Goal: Understand process/instructions: Learn about a topic

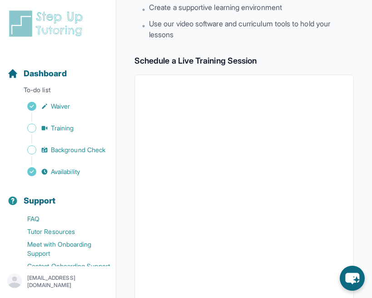
scroll to position [144, 0]
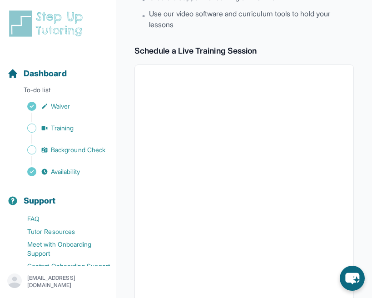
click at [65, 113] on div "Sidebar" at bounding box center [59, 117] width 105 height 9
click at [83, 132] on link "Training" at bounding box center [61, 128] width 109 height 13
click at [91, 147] on span "Background Check" at bounding box center [78, 149] width 54 height 9
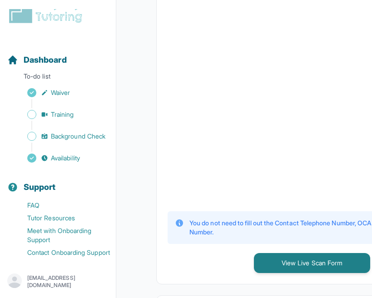
scroll to position [356, 0]
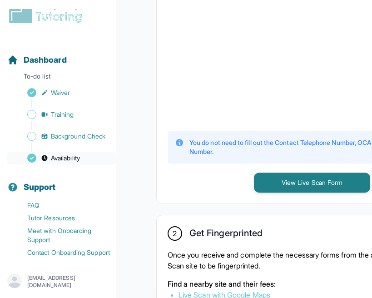
click at [70, 153] on span "Availability" at bounding box center [65, 157] width 29 height 9
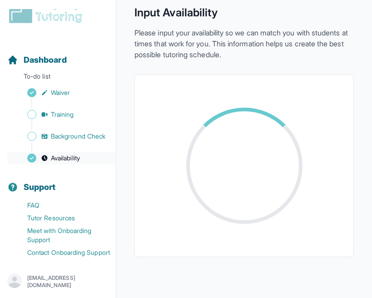
scroll to position [252, 0]
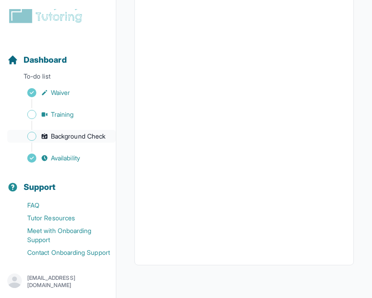
click at [80, 132] on span "Background Check" at bounding box center [78, 136] width 54 height 9
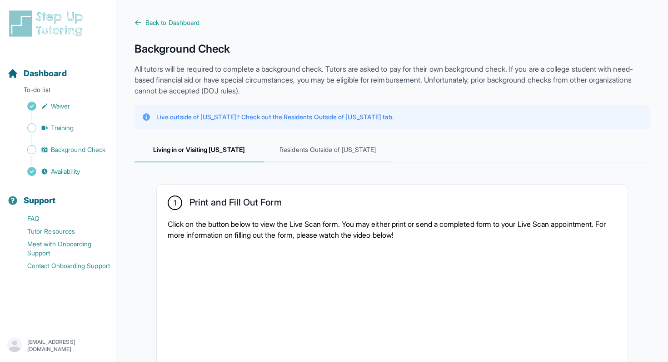
click at [262, 79] on p "All tutors will be required to complete a background check. Tutors are asked to…" at bounding box center [391, 80] width 515 height 33
drag, startPoint x: 262, startPoint y: 79, endPoint x: 203, endPoint y: 69, distance: 59.9
click at [259, 79] on p "All tutors will be required to complete a background check. Tutors are asked to…" at bounding box center [391, 80] width 515 height 33
click at [203, 69] on p "All tutors will be required to complete a background check. Tutors are asked to…" at bounding box center [391, 80] width 515 height 33
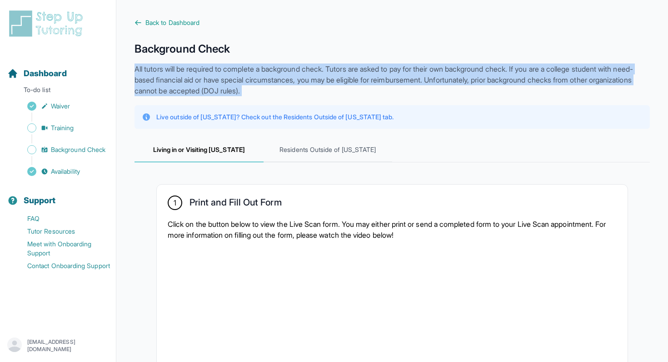
click at [203, 69] on p "All tutors will be required to complete a background check. Tutors are asked to…" at bounding box center [391, 80] width 515 height 33
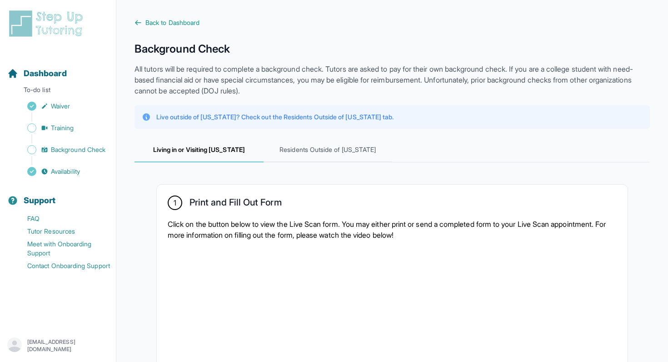
click at [173, 50] on h1 "Background Check" at bounding box center [391, 49] width 515 height 15
click at [302, 156] on span "Residents Outside of [US_STATE]" at bounding box center [327, 150] width 129 height 25
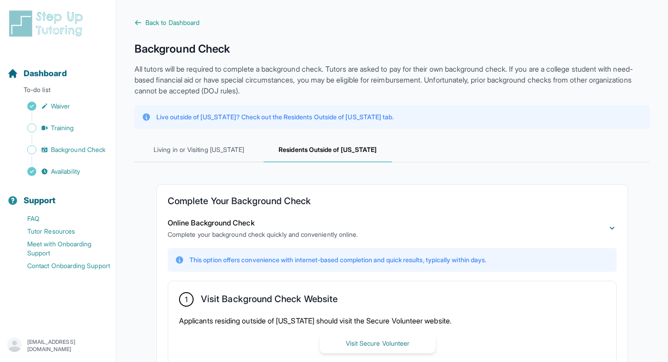
click at [302, 156] on span "Residents Outside of [US_STATE]" at bounding box center [327, 150] width 129 height 25
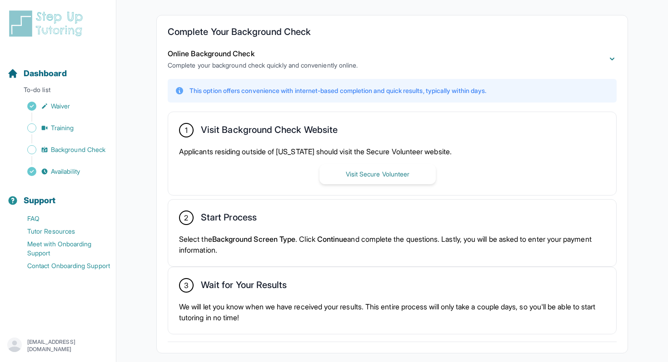
scroll to position [170, 0]
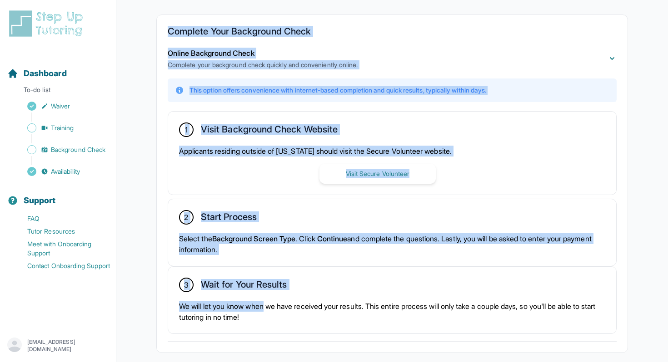
drag, startPoint x: 168, startPoint y: 30, endPoint x: 262, endPoint y: 304, distance: 288.8
click at [262, 297] on div "Complete Your Background Check Online Background Check Complete your background…" at bounding box center [392, 184] width 470 height 338
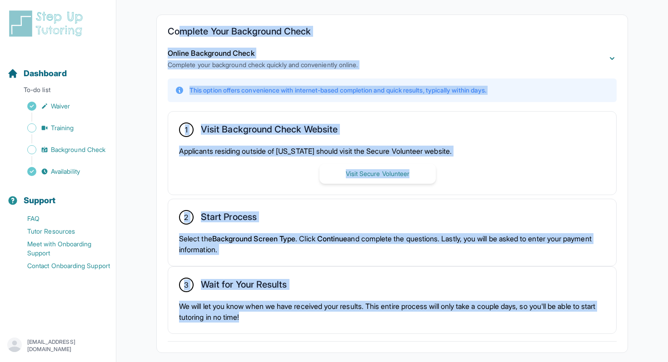
drag, startPoint x: 276, startPoint y: 322, endPoint x: 179, endPoint y: 26, distance: 310.5
click at [179, 26] on div "Complete Your Background Check Online Background Check Complete your background…" at bounding box center [392, 184] width 470 height 338
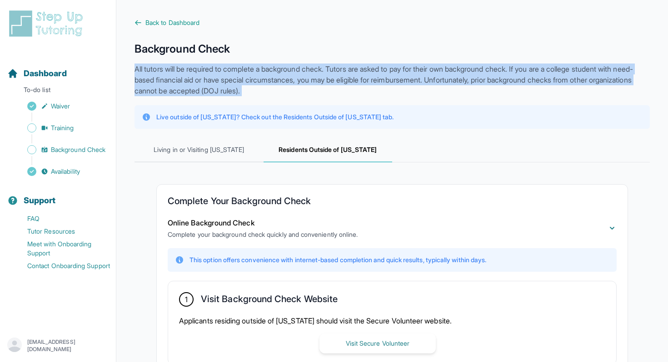
drag, startPoint x: 132, startPoint y: 59, endPoint x: 302, endPoint y: 103, distance: 175.6
click at [302, 103] on main "**********" at bounding box center [391, 289] width 551 height 578
click at [302, 103] on div "**********" at bounding box center [391, 293] width 515 height 503
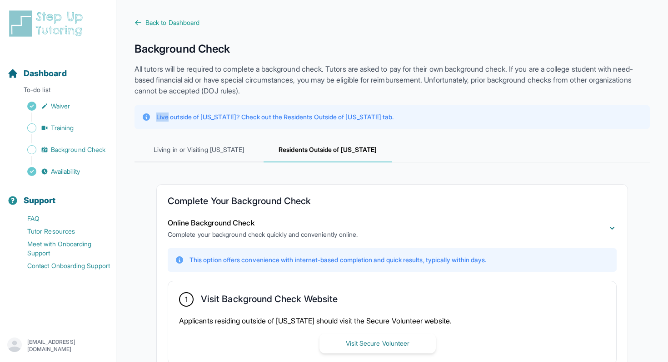
click at [302, 103] on div "**********" at bounding box center [391, 293] width 515 height 503
click at [301, 103] on div "**********" at bounding box center [391, 293] width 515 height 503
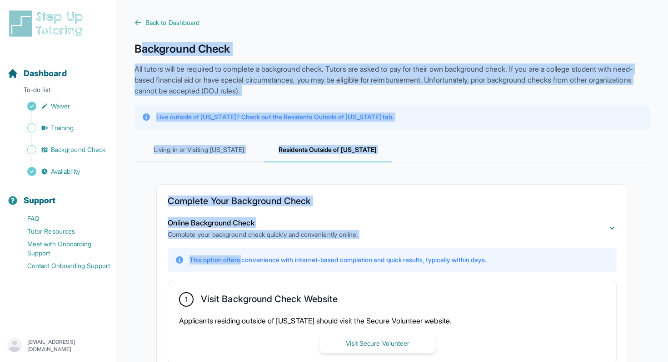
drag, startPoint x: 139, startPoint y: 53, endPoint x: 245, endPoint y: 261, distance: 234.2
click at [245, 261] on div "**********" at bounding box center [391, 293] width 515 height 503
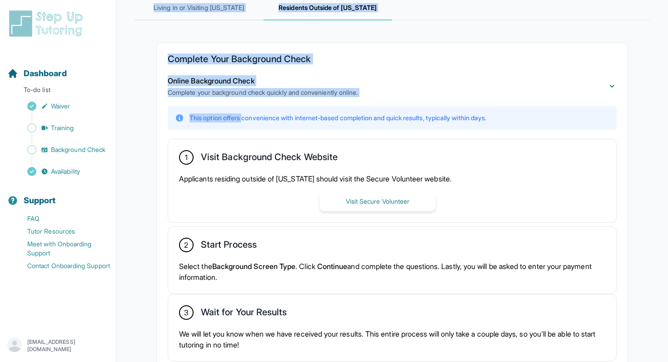
scroll to position [214, 0]
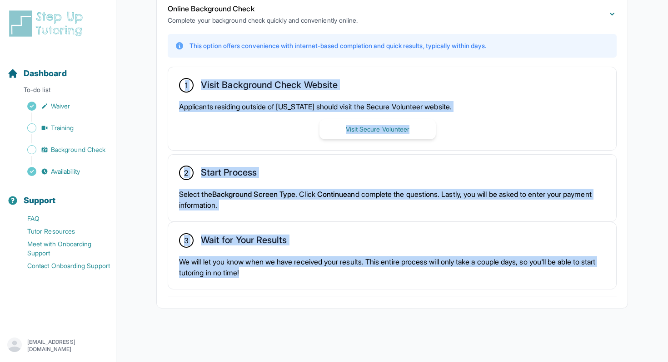
drag, startPoint x: 262, startPoint y: 292, endPoint x: 183, endPoint y: 74, distance: 232.0
click at [183, 74] on div "Online Background Check Complete your background check quickly and conveniently…" at bounding box center [392, 147] width 449 height 302
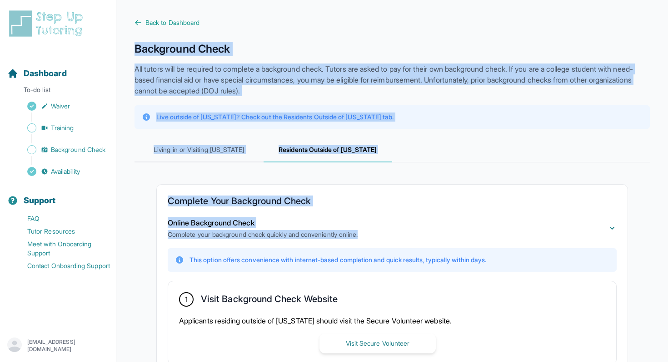
drag, startPoint x: 173, startPoint y: 48, endPoint x: 376, endPoint y: 232, distance: 274.0
click at [371, 232] on main "**********" at bounding box center [391, 289] width 551 height 578
click at [357, 221] on div "Online Background Check Complete your background check quickly and conveniently…" at bounding box center [263, 229] width 190 height 22
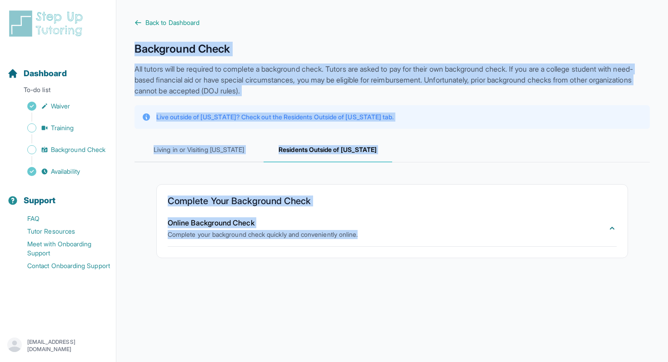
click at [357, 221] on div "Online Background Check Complete your background check quickly and conveniently…" at bounding box center [263, 229] width 190 height 22
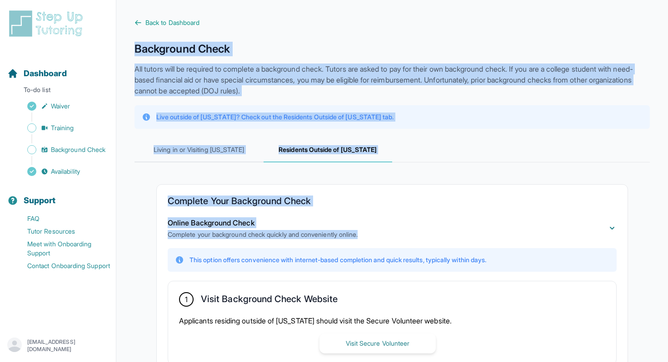
click at [357, 238] on p "Complete your background check quickly and conveniently online." at bounding box center [263, 234] width 190 height 9
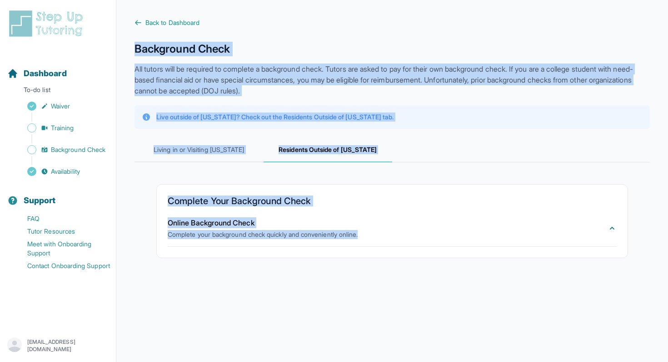
click at [370, 238] on button "Online Background Check Complete your background check quickly and conveniently…" at bounding box center [392, 229] width 449 height 22
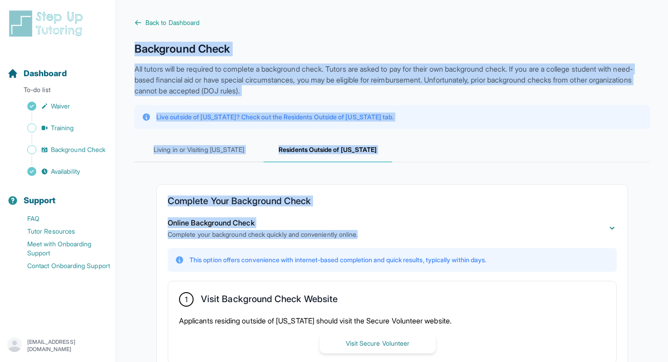
click at [371, 237] on button "Online Background Check Complete your background check quickly and conveniently…" at bounding box center [392, 229] width 449 height 22
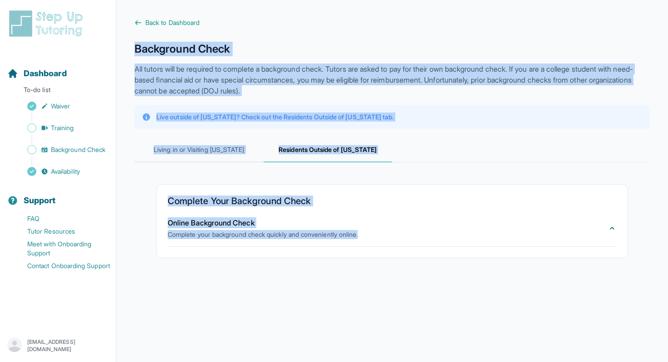
click at [371, 234] on button "Online Background Check Complete your background check quickly and conveniently…" at bounding box center [392, 229] width 449 height 22
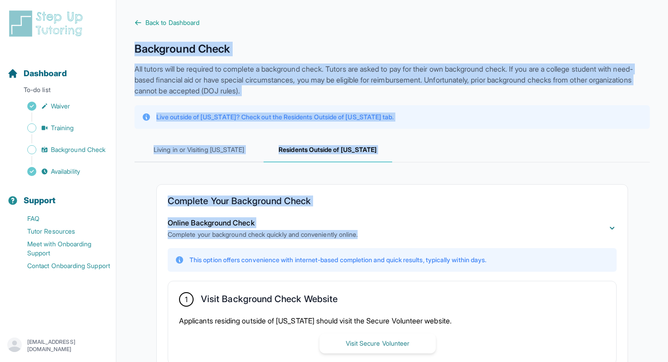
click at [371, 177] on div "Complete Your Background Check Online Background Check Complete your background…" at bounding box center [391, 354] width 515 height 382
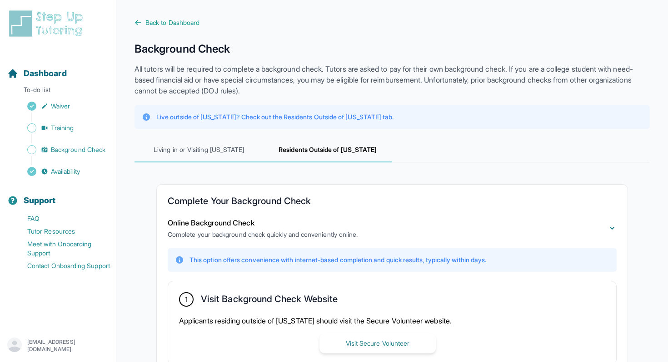
click at [239, 153] on span "Living in or Visiting [US_STATE]" at bounding box center [198, 150] width 129 height 25
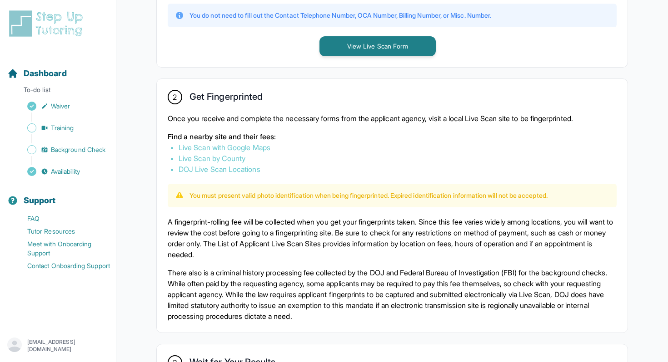
scroll to position [454, 0]
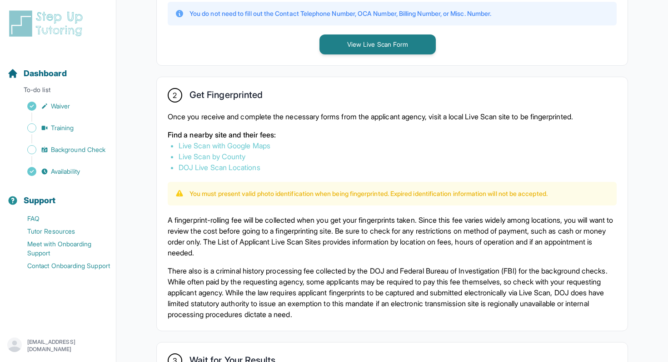
click at [164, 236] on div "2 Get Fingerprinted Once you receive and complete the necessary forms from the …" at bounding box center [392, 204] width 470 height 254
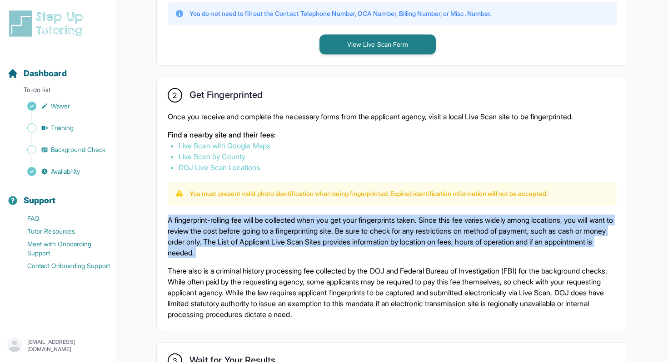
click at [164, 236] on div "2 Get Fingerprinted Once you receive and complete the necessary forms from the …" at bounding box center [392, 204] width 470 height 254
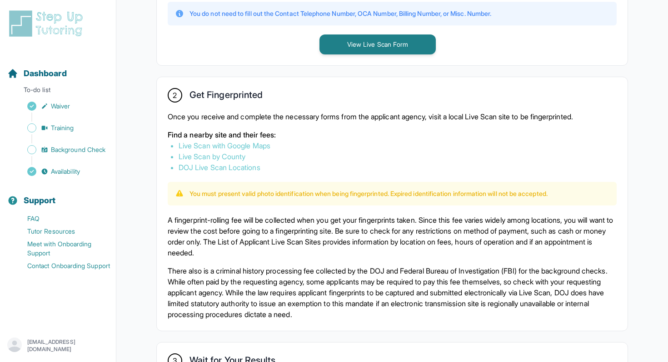
click at [159, 276] on div "2 Get Fingerprinted Once you receive and complete the necessary forms from the …" at bounding box center [392, 204] width 470 height 254
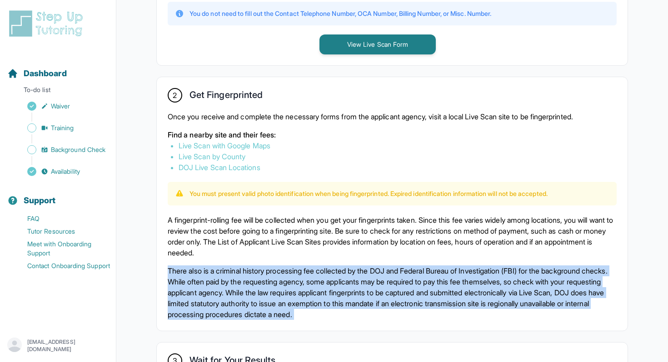
click at [159, 276] on div "2 Get Fingerprinted Once you receive and complete the necessary forms from the …" at bounding box center [392, 204] width 470 height 254
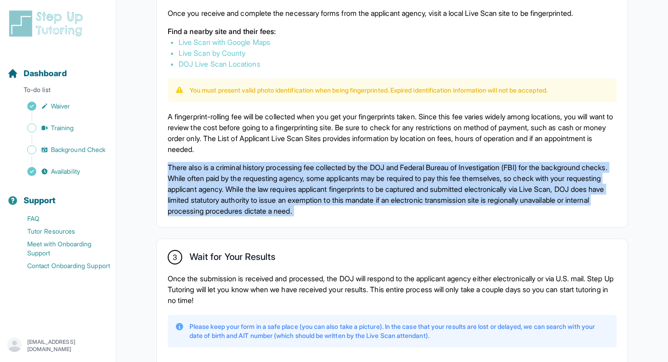
scroll to position [617, 0]
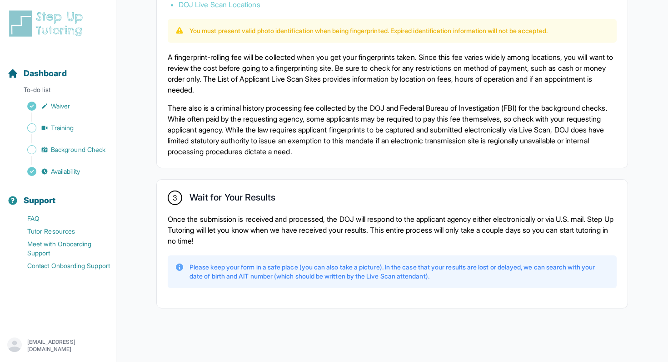
click at [209, 231] on p "Once the submission is received and processed, the DOJ will respond to the appl…" at bounding box center [392, 230] width 449 height 33
click at [209, 230] on p "Once the submission is received and processed, the DOJ will respond to the appl…" at bounding box center [392, 230] width 449 height 33
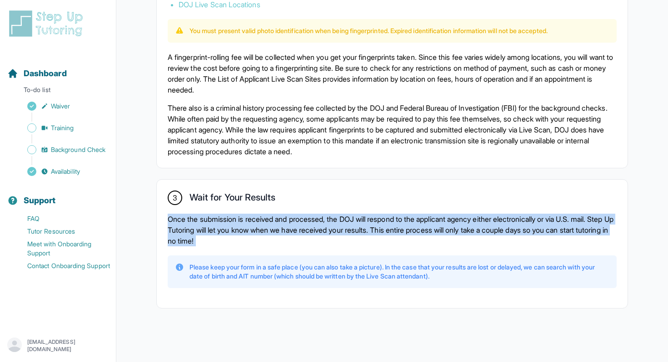
click at [209, 230] on p "Once the submission is received and processed, the DOJ will respond to the appl…" at bounding box center [392, 230] width 449 height 33
click at [238, 231] on p "Once the submission is received and processed, the DOJ will respond to the appl…" at bounding box center [392, 230] width 449 height 33
drag, startPoint x: 260, startPoint y: 243, endPoint x: 166, endPoint y: 184, distance: 110.8
click at [166, 184] on div "3 Wait for Your Results Once the submission is received and processed, the DOJ …" at bounding box center [392, 244] width 470 height 129
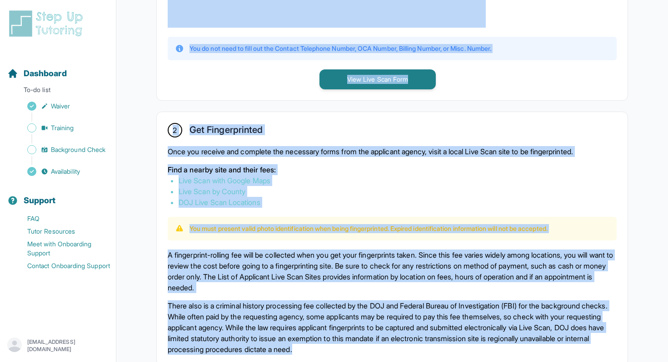
scroll to position [346, 0]
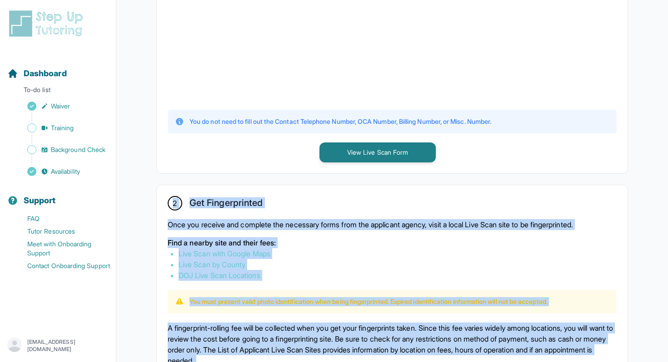
drag, startPoint x: 419, startPoint y: 332, endPoint x: 164, endPoint y: 196, distance: 288.3
click at [164, 196] on div "2 Get Fingerprinted Once you receive and complete the necessary forms from the …" at bounding box center [392, 312] width 470 height 254
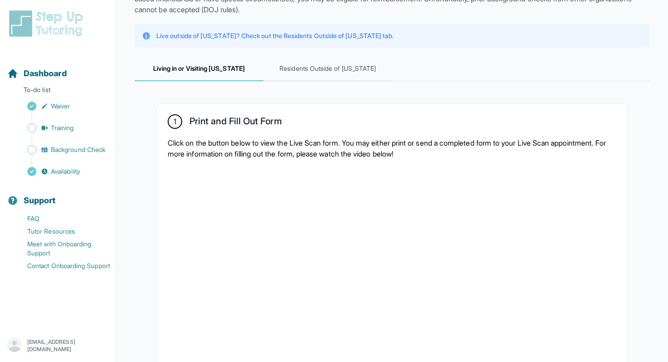
scroll to position [0, 0]
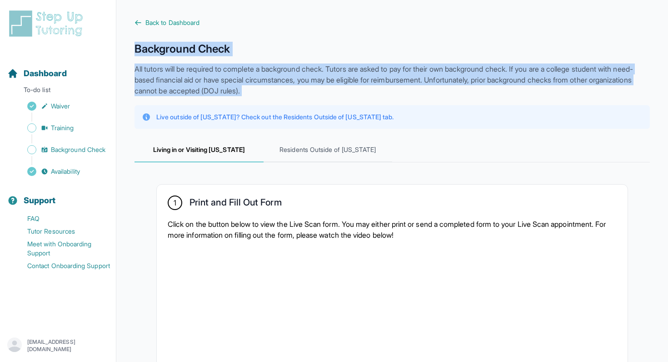
drag, startPoint x: 148, startPoint y: 84, endPoint x: 127, endPoint y: 116, distance: 38.2
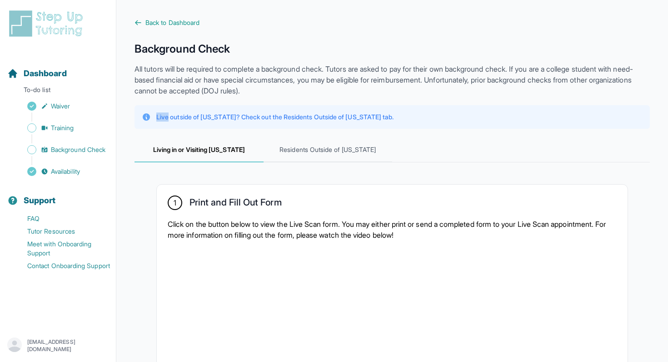
click at [140, 79] on p "All tutors will be required to complete a background check. Tutors are asked to…" at bounding box center [391, 80] width 515 height 33
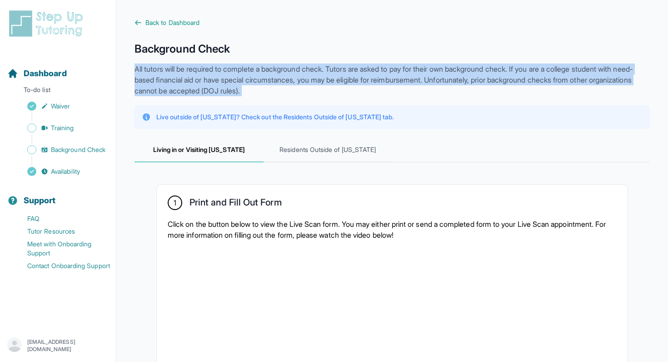
click at [140, 79] on p "All tutors will be required to complete a background check. Tutors are asked to…" at bounding box center [391, 80] width 515 height 33
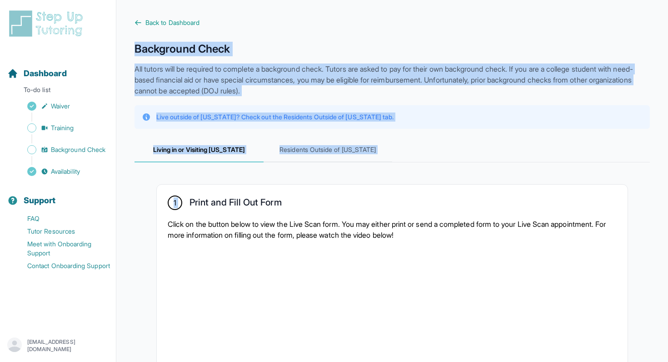
drag, startPoint x: 136, startPoint y: 32, endPoint x: 132, endPoint y: 188, distance: 155.8
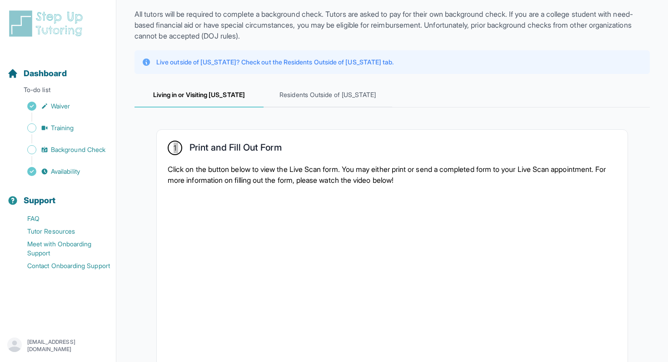
scroll to position [139, 0]
